Goal: Task Accomplishment & Management: Complete application form

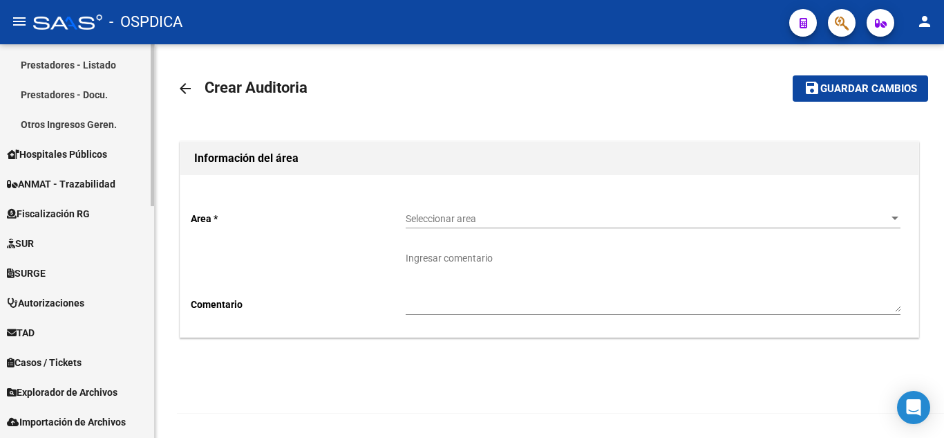
scroll to position [553, 0]
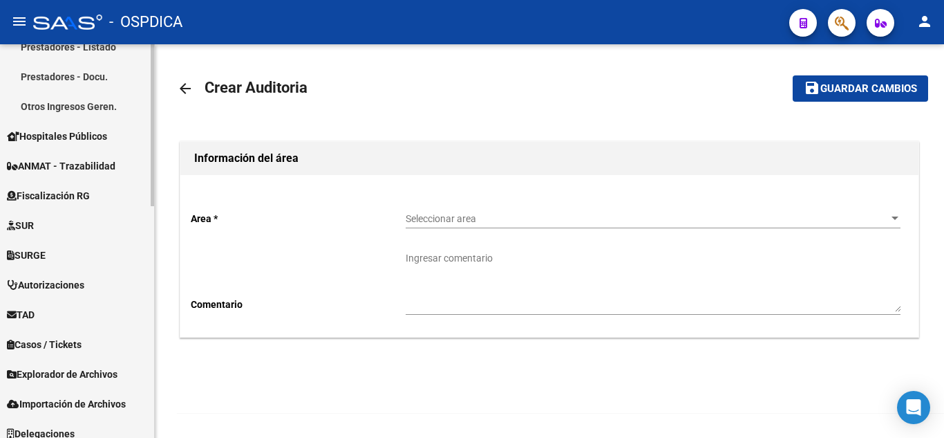
click at [75, 129] on span "Hospitales Públicos" at bounding box center [57, 136] width 100 height 15
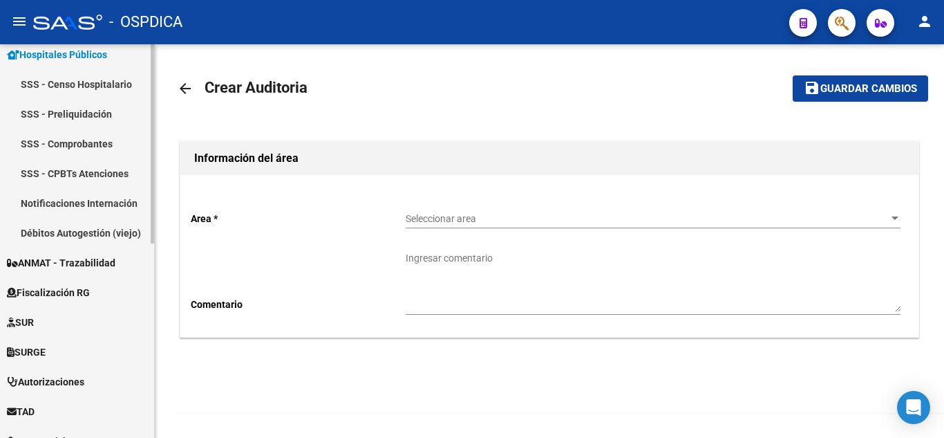
scroll to position [247, 0]
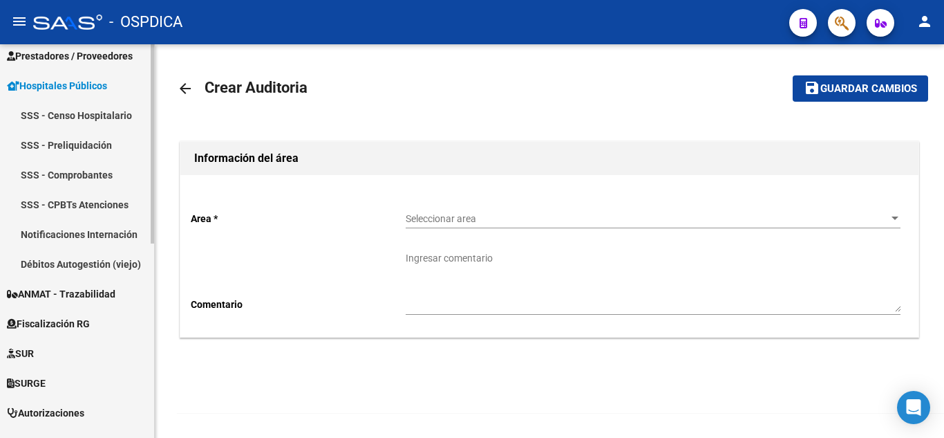
click at [93, 227] on link "Notificaciones Internación" at bounding box center [77, 234] width 154 height 30
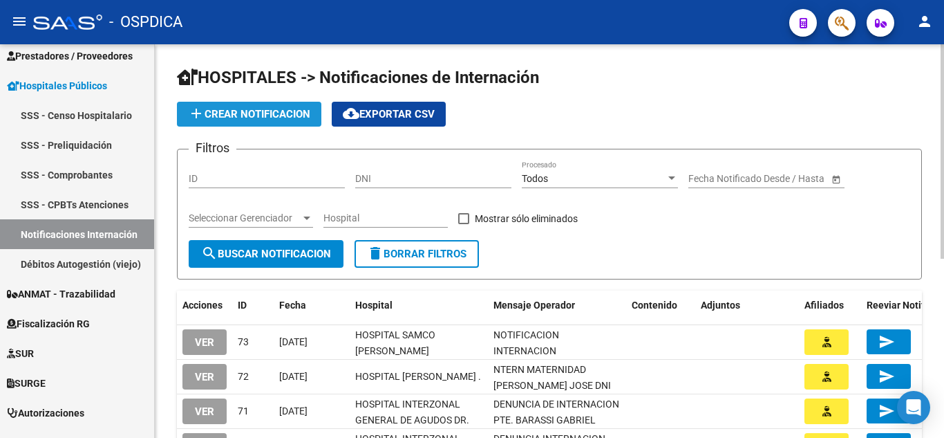
click at [270, 110] on span "add Crear Notificacion" at bounding box center [249, 114] width 122 height 12
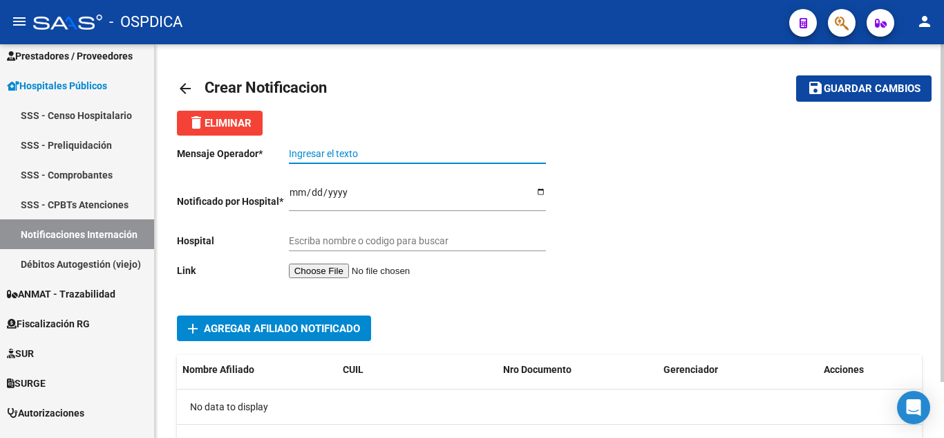
click at [425, 155] on input "Ingresar el texto" at bounding box center [417, 154] width 257 height 12
paste input "NOTIFICACION DE INTERNACION"
click at [480, 152] on input "NOTIFICACION DE INTERNACION" at bounding box center [417, 154] width 257 height 12
type input "NOTIFICACION DE INTERNACION TOLOSA"
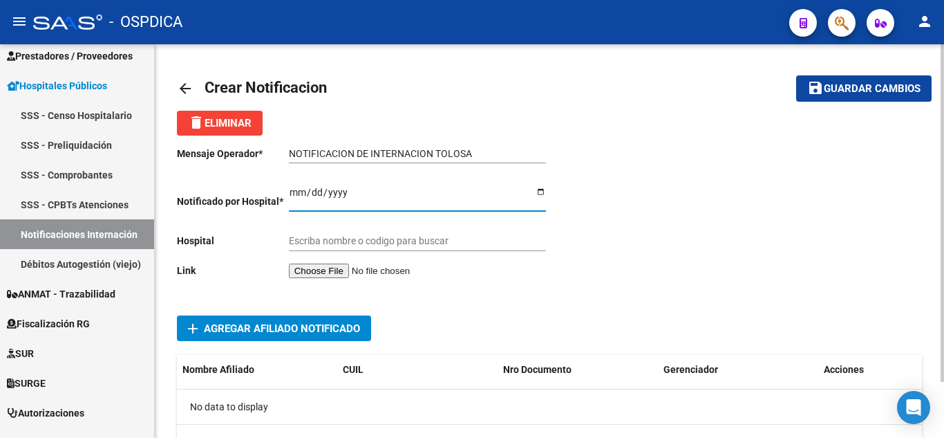
click at [297, 187] on input "Ingresar el fecha" at bounding box center [417, 197] width 257 height 21
type input "[DATE]"
click at [364, 270] on input "file" at bounding box center [376, 270] width 175 height 15
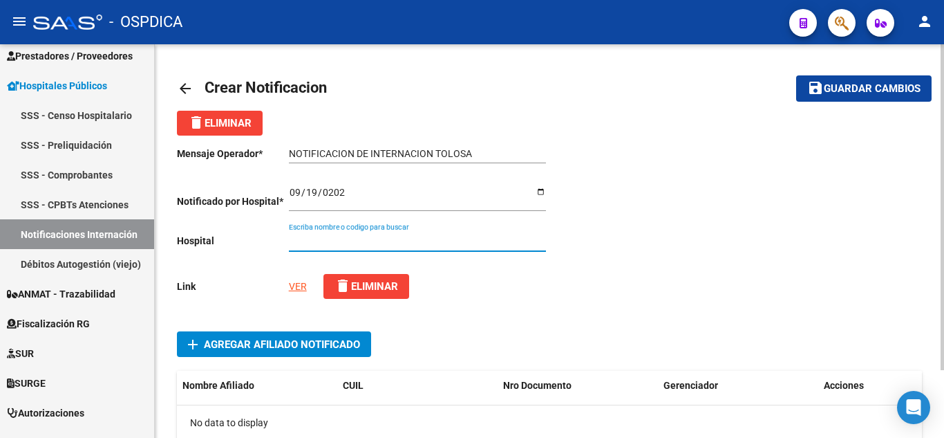
click at [345, 241] on input "Escriba nombre o codigo para buscar" at bounding box center [417, 241] width 257 height 12
click at [390, 239] on input "Escriba nombre o codigo para buscar" at bounding box center [417, 241] width 257 height 12
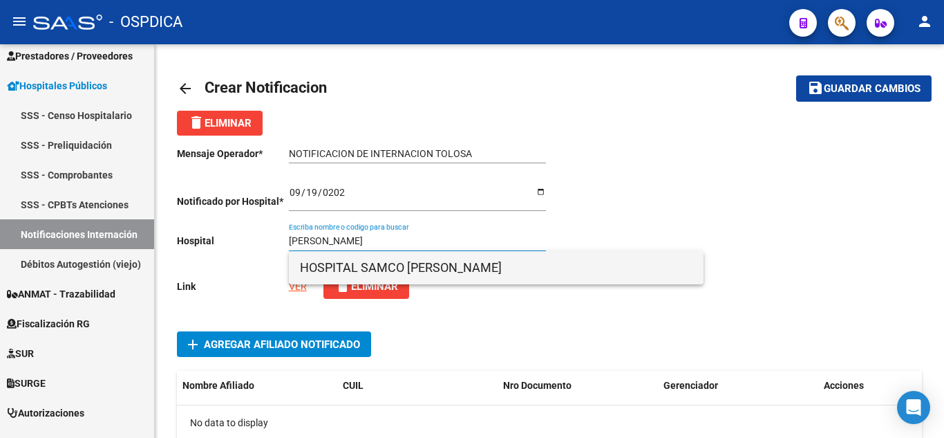
click at [474, 265] on span "HOSPITAL SAMCO [PERSON_NAME]" at bounding box center [496, 267] width 393 height 33
type input "HOSPITAL SAMCO [PERSON_NAME]"
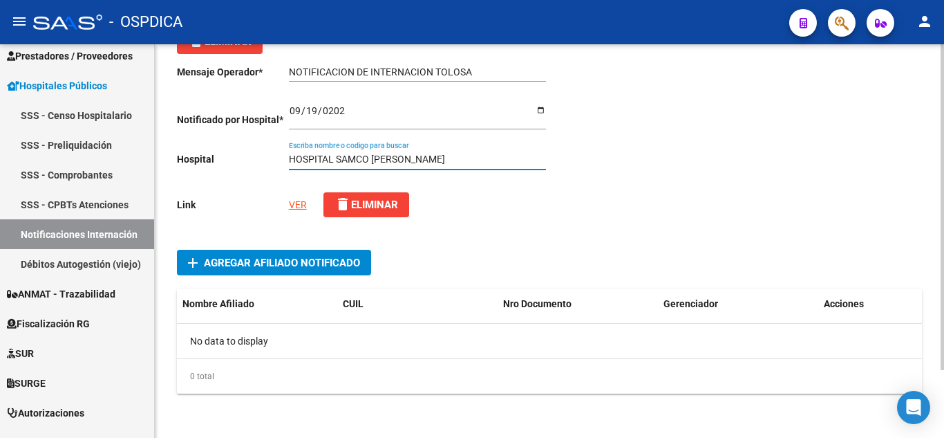
scroll to position [82, 0]
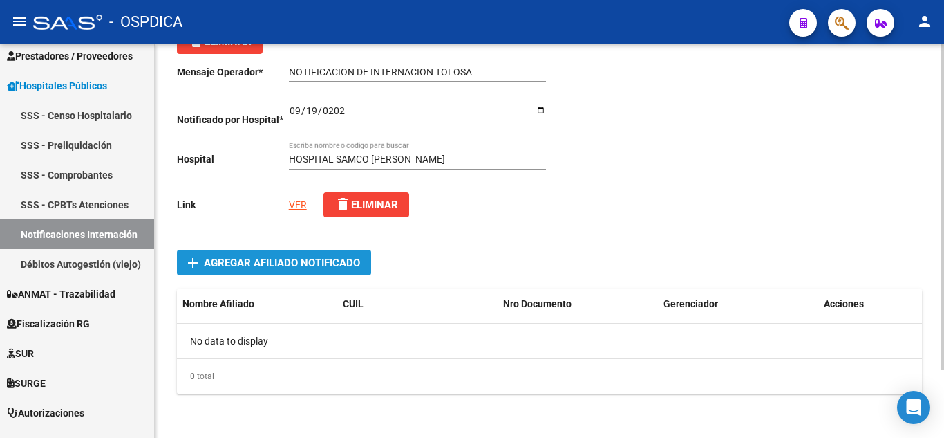
click at [321, 258] on span "Agregar Afiliado Notificado" at bounding box center [282, 263] width 156 height 12
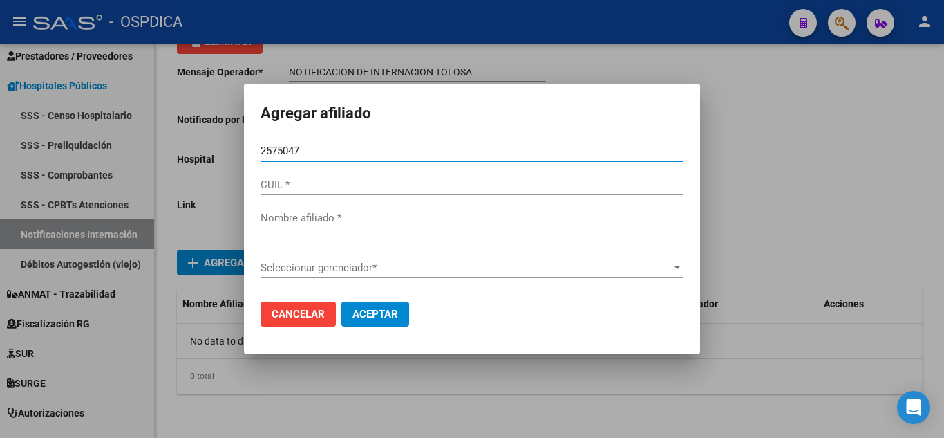
type input "25750470"
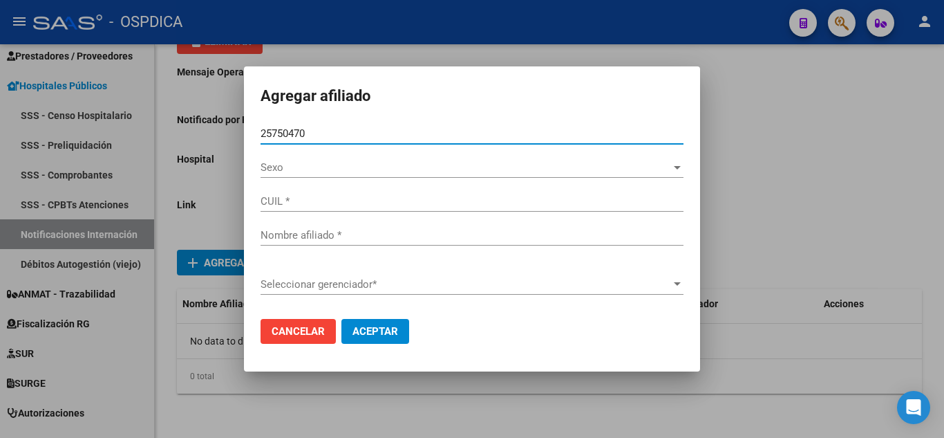
type input "27257504706"
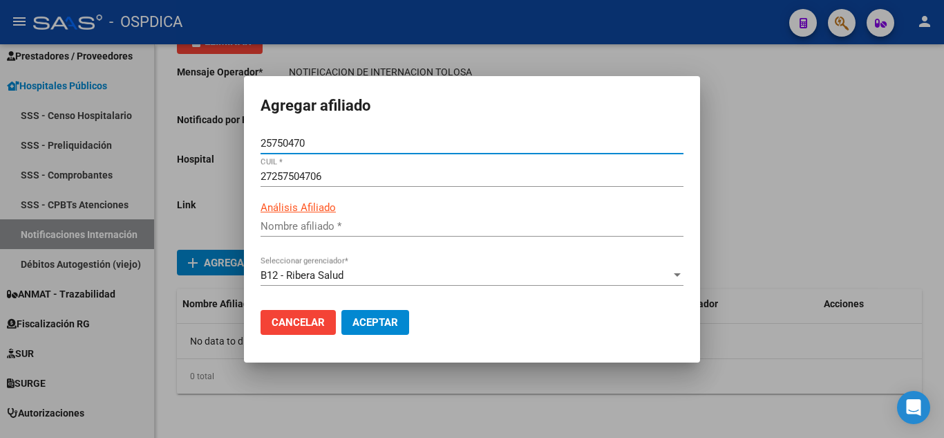
type input "TOLOSA [PERSON_NAME]"
type input "25750470"
click at [391, 326] on span "Aceptar" at bounding box center [376, 322] width 46 height 12
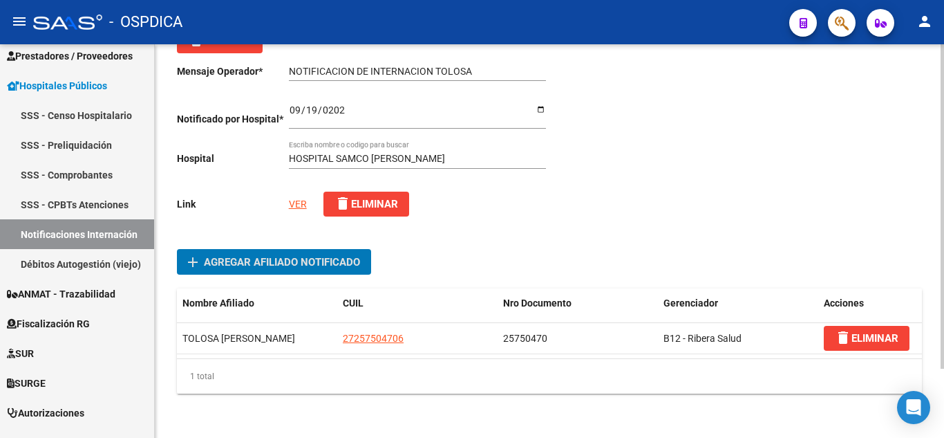
scroll to position [84, 0]
click at [299, 198] on link "VER" at bounding box center [298, 203] width 18 height 11
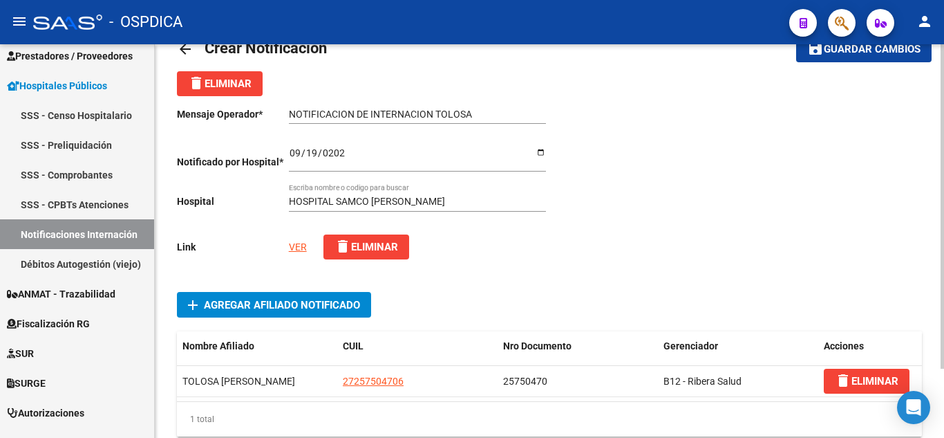
scroll to position [0, 0]
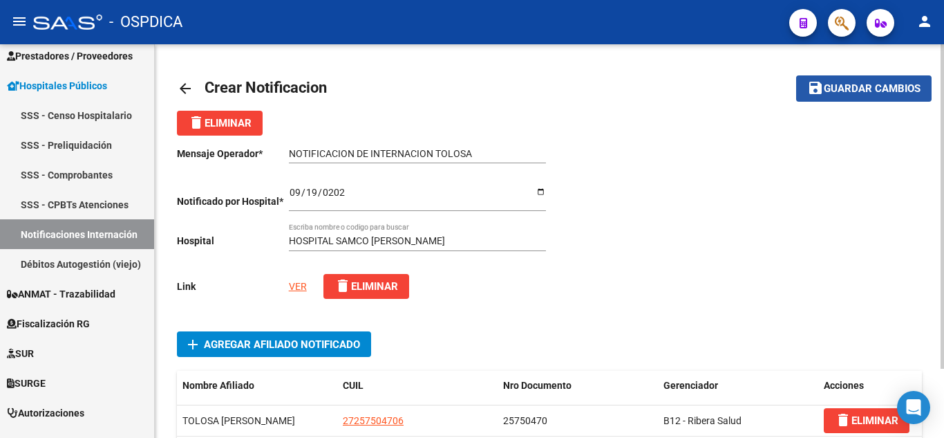
click at [864, 82] on span "save Guardar cambios" at bounding box center [864, 88] width 113 height 12
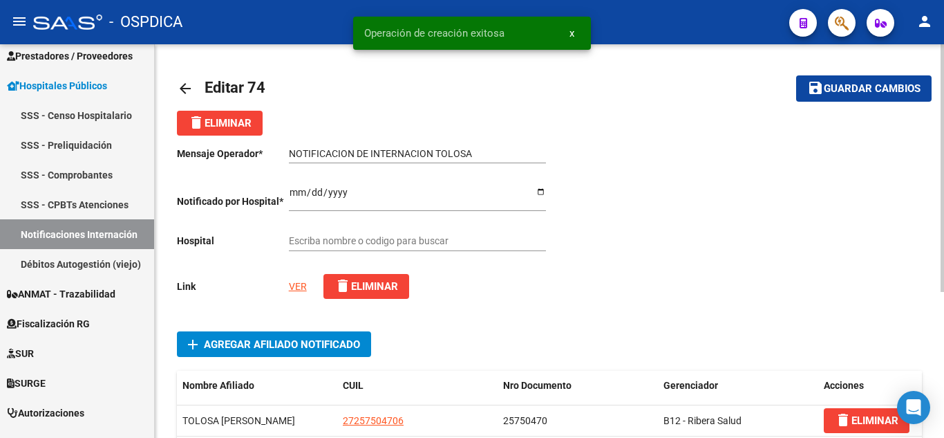
type input "HOSPITAL SAMCO [PERSON_NAME]"
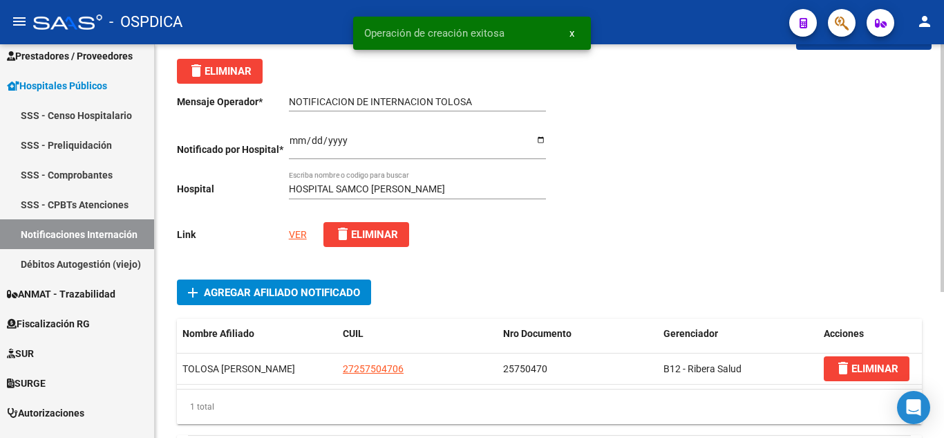
scroll to position [232, 0]
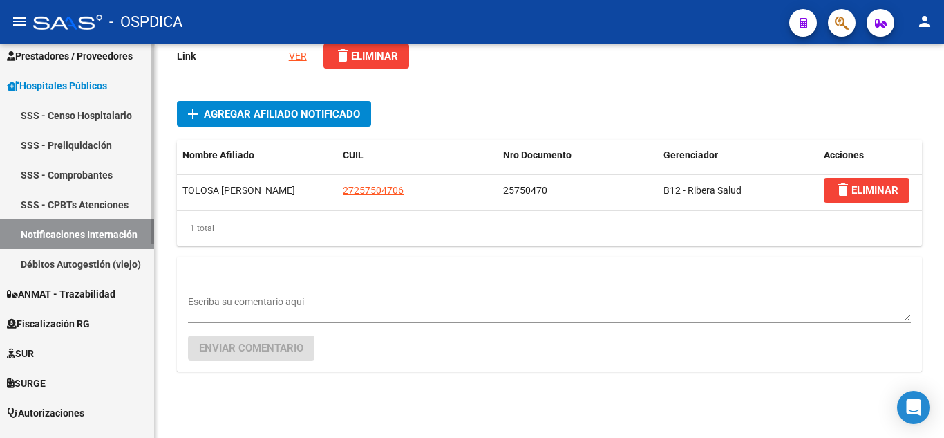
click at [97, 230] on link "Notificaciones Internación" at bounding box center [77, 234] width 154 height 30
